Goal: Check status: Check status

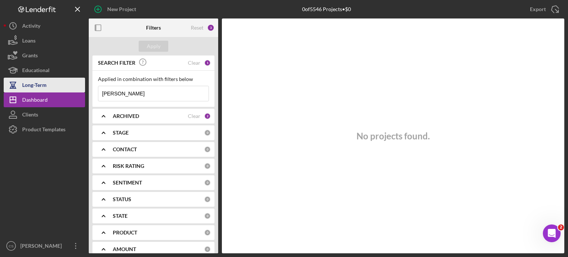
drag, startPoint x: 119, startPoint y: 93, endPoint x: 77, endPoint y: 83, distance: 43.2
click at [77, 83] on div "New Project 0 of 5546 Projects • $0 [PERSON_NAME] Export Icon/Export Filters Re…" at bounding box center [284, 126] width 560 height 253
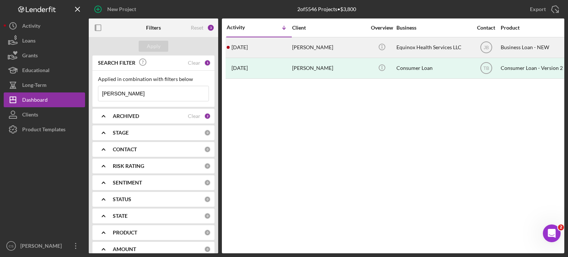
type input "[PERSON_NAME]"
click at [241, 51] on div "[DATE] [PERSON_NAME]" at bounding box center [259, 48] width 65 height 20
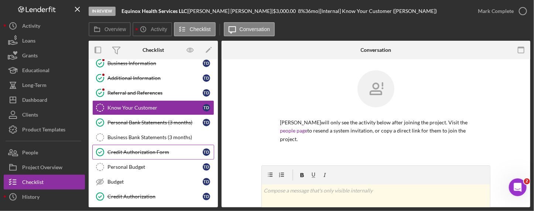
scroll to position [74, 0]
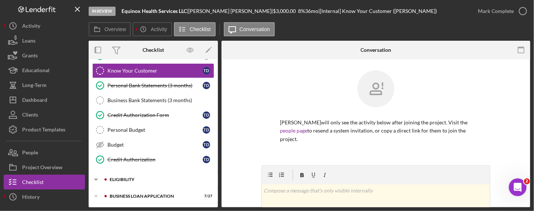
click at [95, 179] on icon "Icon/Expander" at bounding box center [96, 179] width 15 height 15
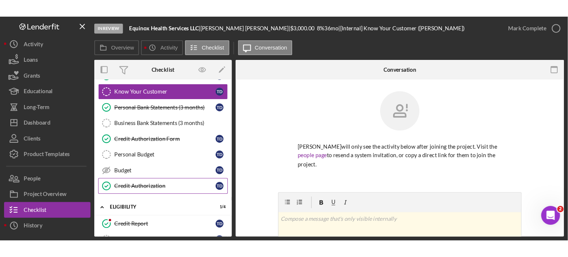
scroll to position [111, 0]
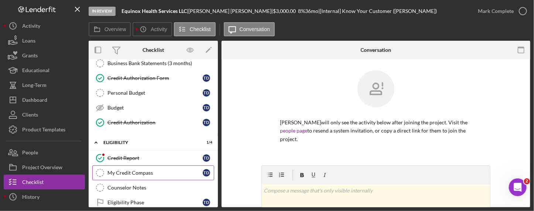
click at [131, 170] on div "My Credit Compass" at bounding box center [155, 173] width 95 height 6
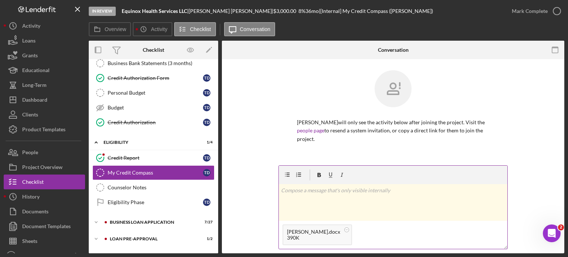
scroll to position [37, 0]
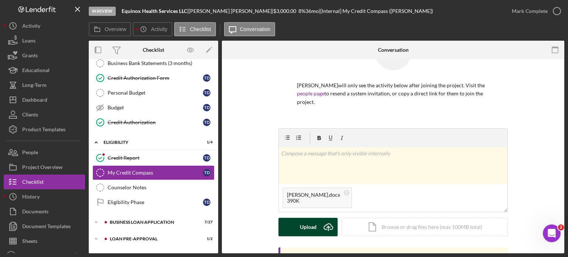
click at [327, 218] on icon "Icon/Upload" at bounding box center [328, 227] width 18 height 18
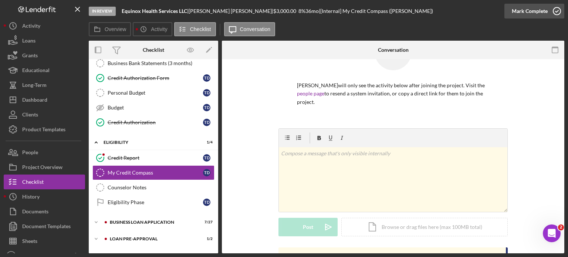
click at [557, 10] on icon "button" at bounding box center [556, 11] width 18 height 18
